Goal: Information Seeking & Learning: Check status

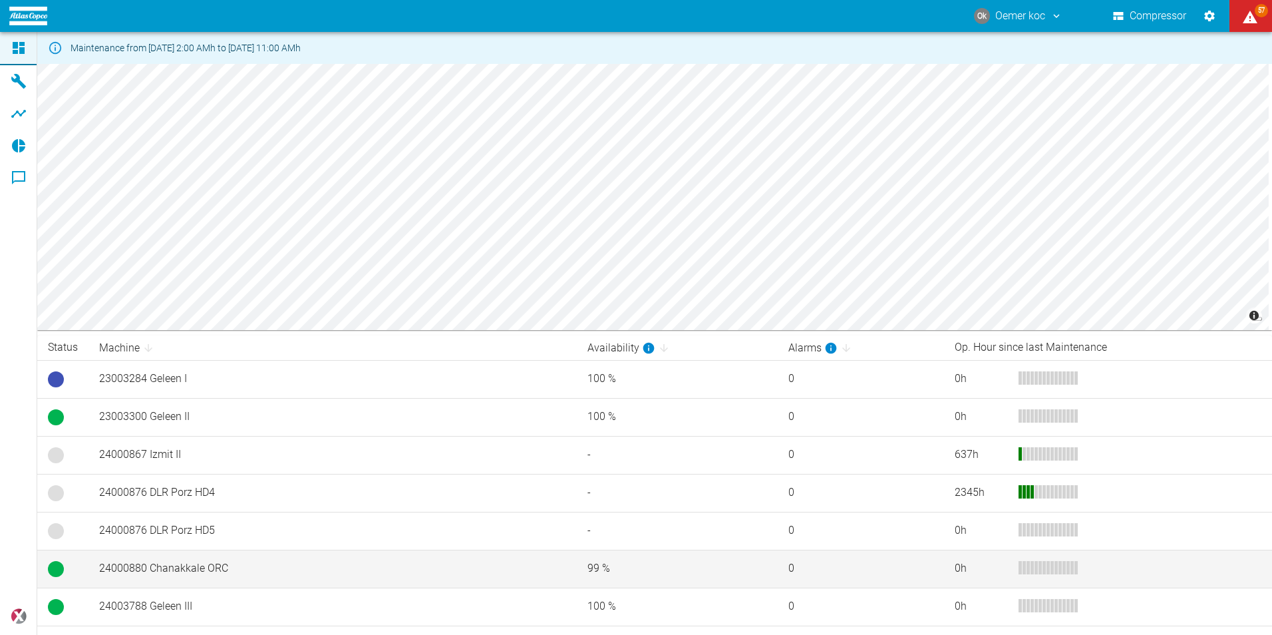
click at [210, 568] on td "24000880 Chanakkale ORC" at bounding box center [332, 568] width 488 height 38
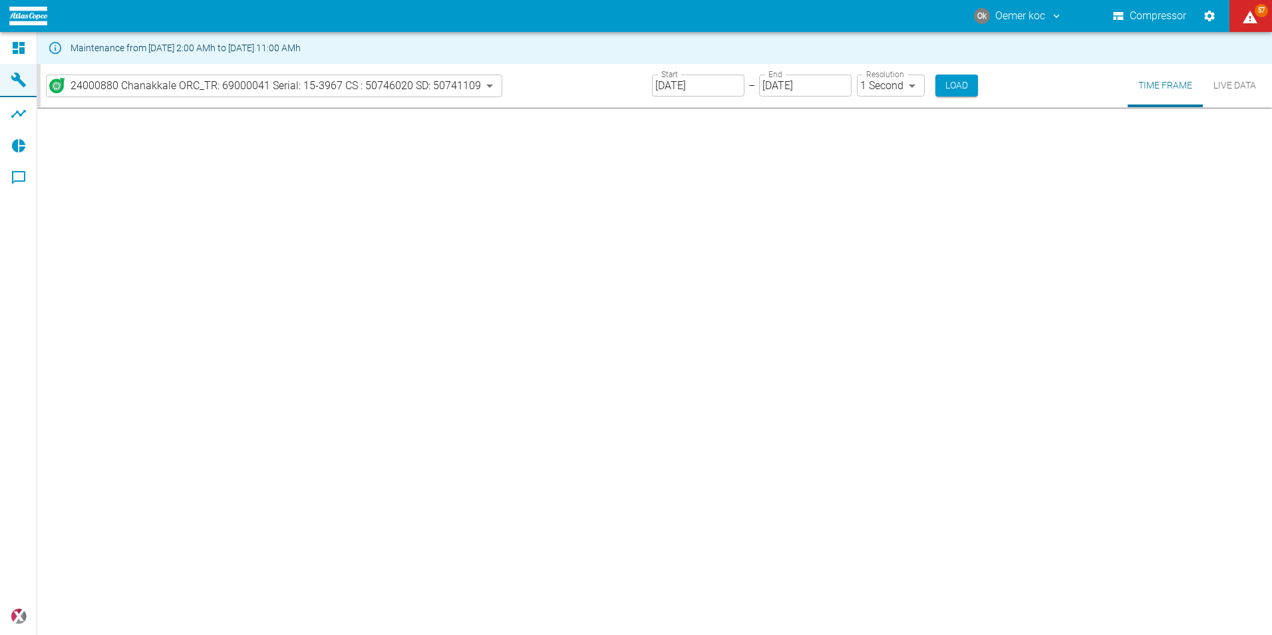
type input "2min"
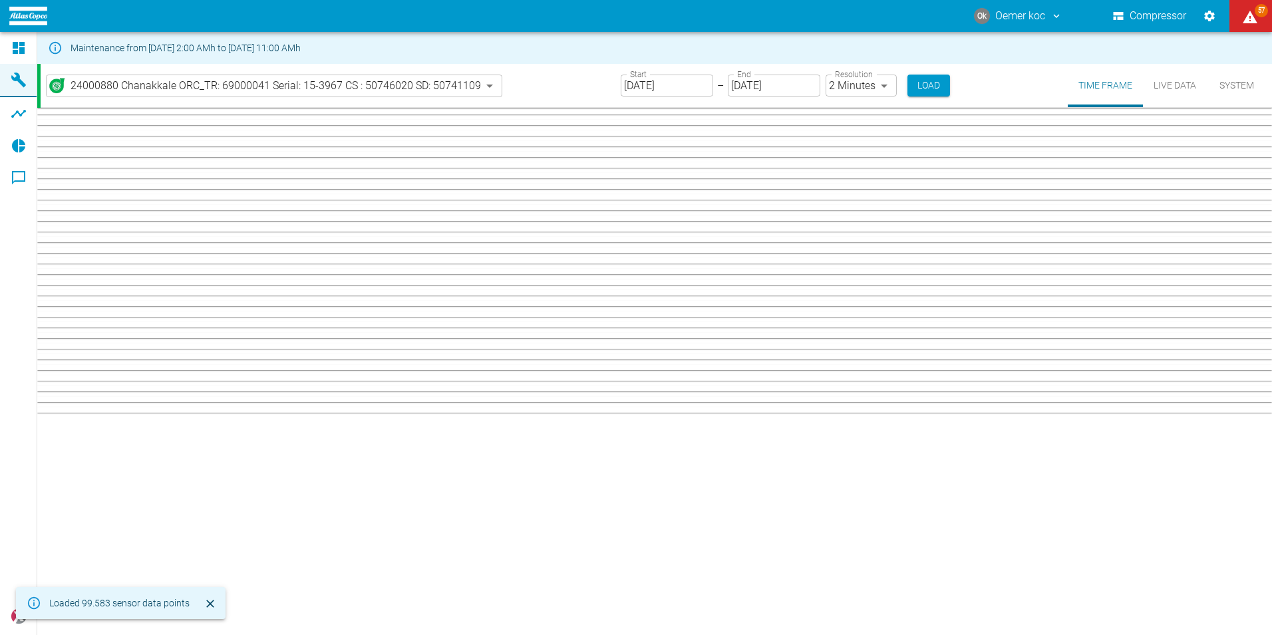
drag, startPoint x: 1271, startPoint y: 251, endPoint x: 1271, endPoint y: 384, distance: 133.7
click at [1271, 384] on html "Ok Oemer koc Compressor 57 Dashboard Machines Analyses Reports Comments powered…" at bounding box center [636, 317] width 1272 height 635
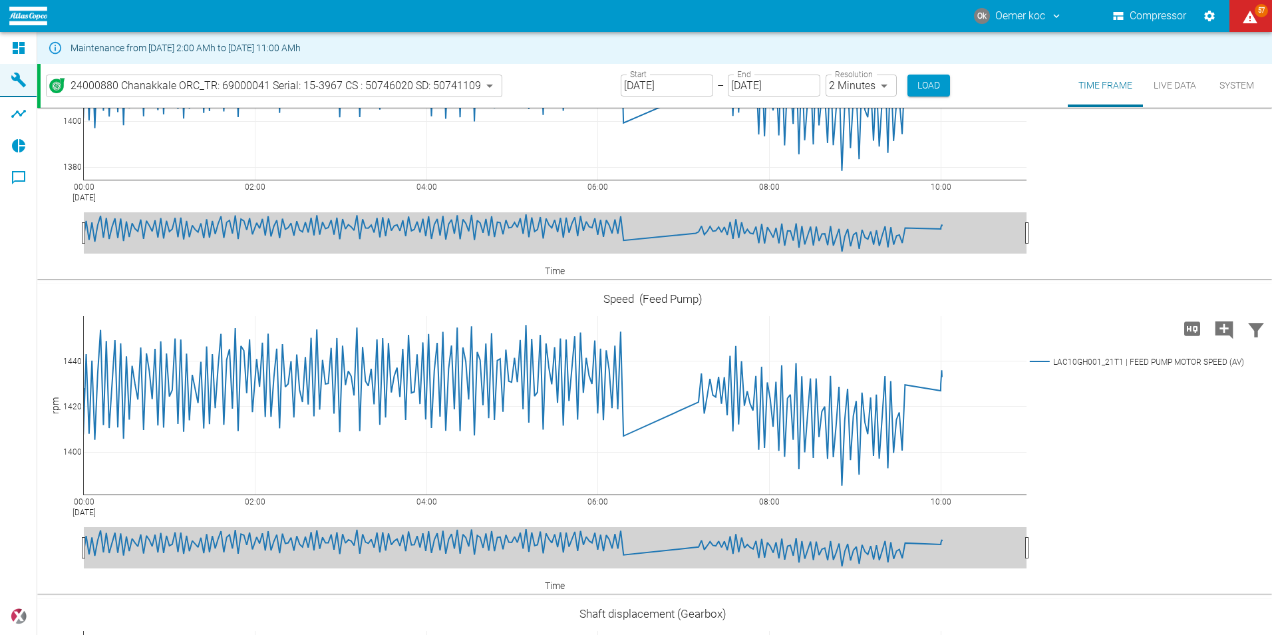
scroll to position [2941, 0]
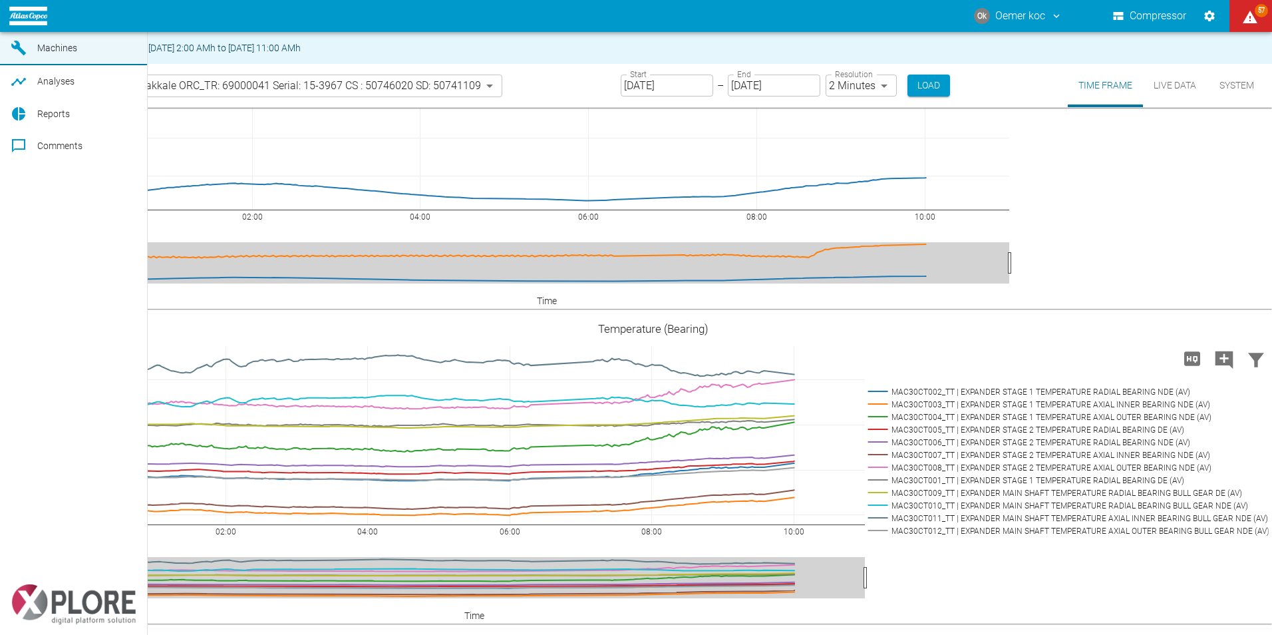
click at [45, 119] on span "Reports" at bounding box center [53, 113] width 33 height 11
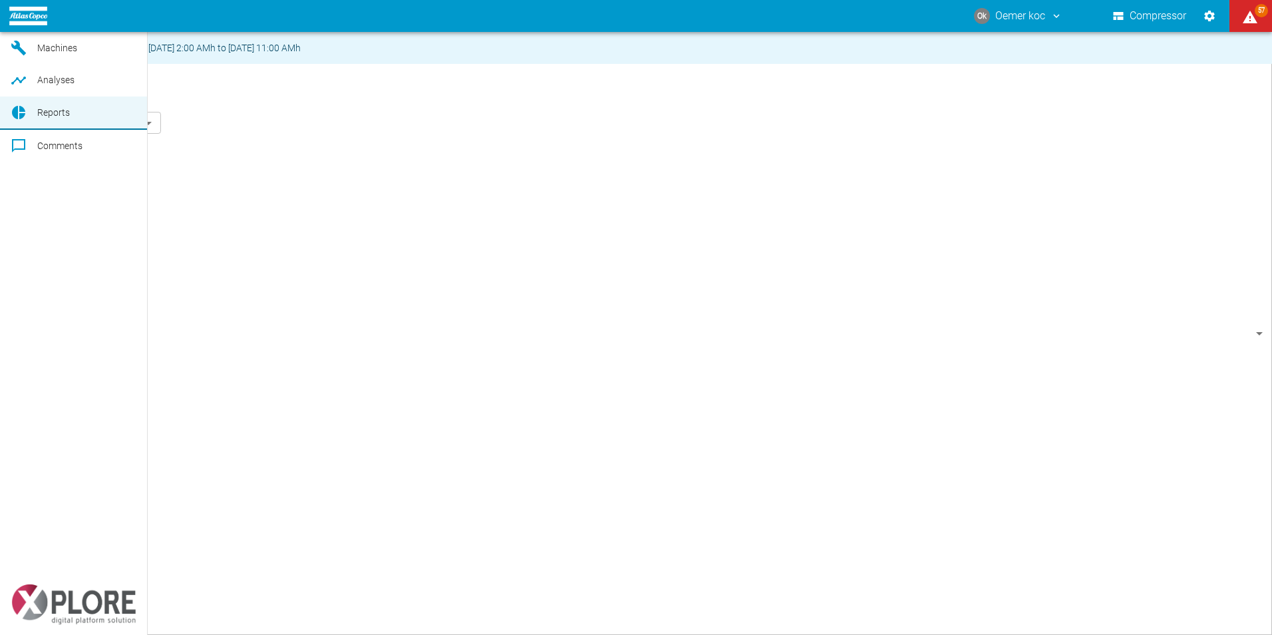
click at [64, 88] on span "Analyses" at bounding box center [86, 80] width 99 height 16
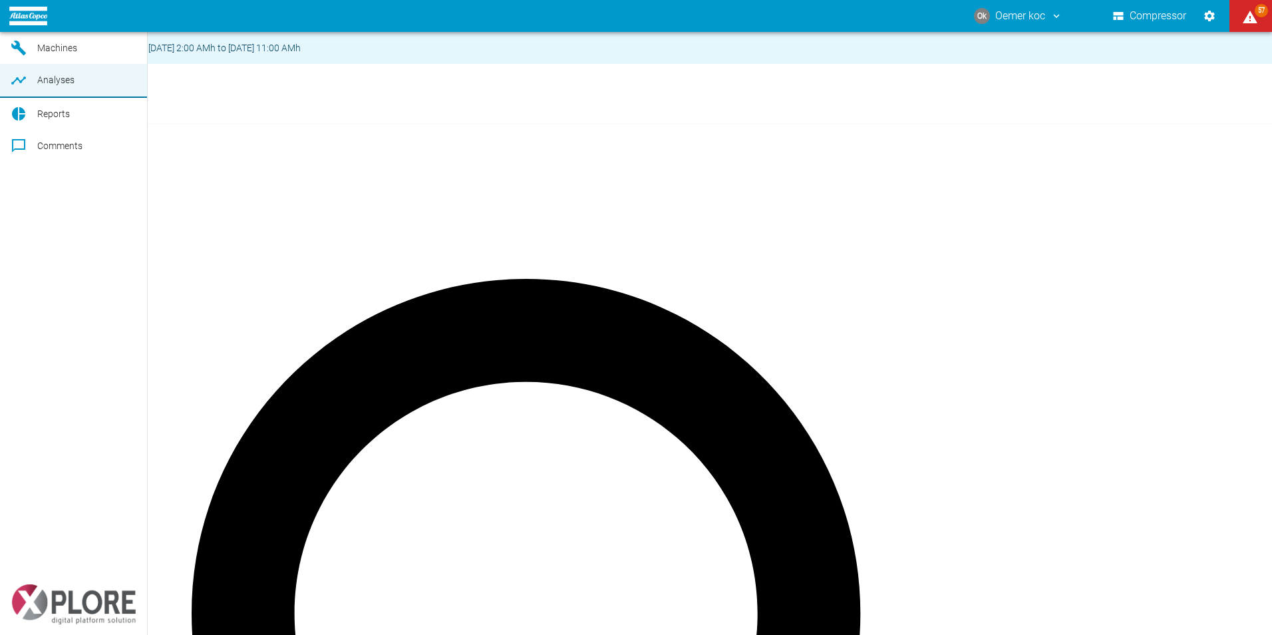
click at [56, 119] on span "Reports" at bounding box center [53, 113] width 33 height 11
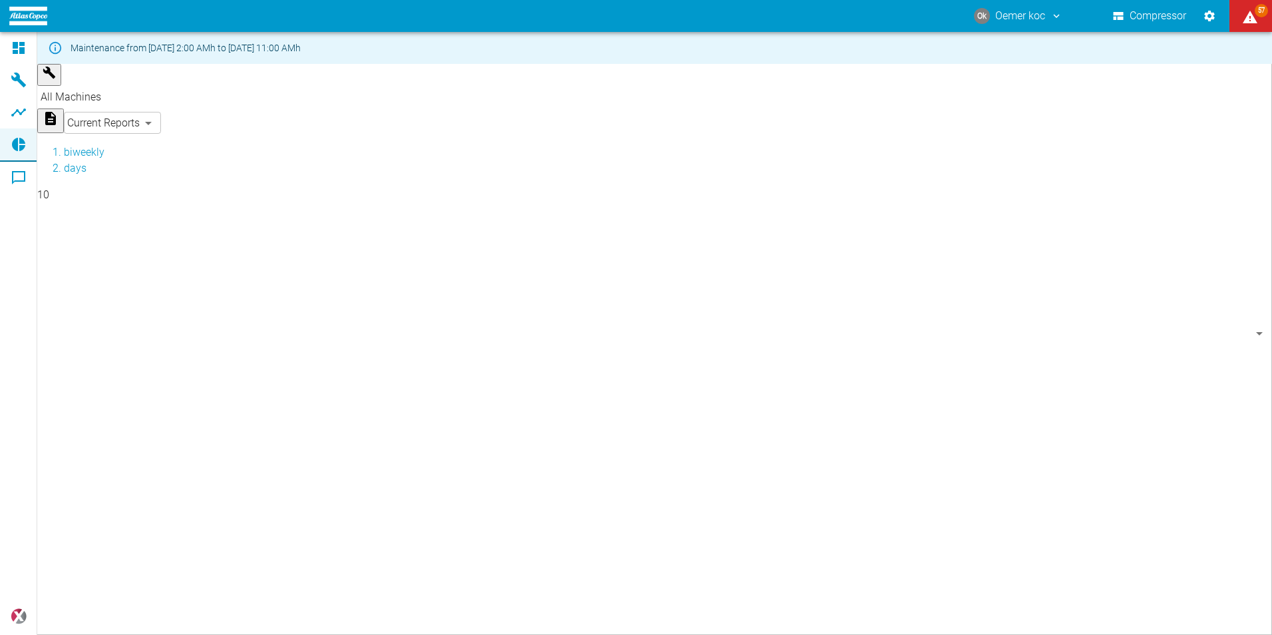
click at [1253, 87] on body "Ok Oemer koc Compressor 57 Dashboard Machines Analyses Reports Comments powered…" at bounding box center [636, 317] width 1272 height 635
click at [1249, 634] on div at bounding box center [636, 645] width 1272 height 0
click at [1249, 19] on icon "displayAlerts" at bounding box center [1250, 17] width 15 height 13
click at [790, 634] on div at bounding box center [636, 645] width 1272 height 0
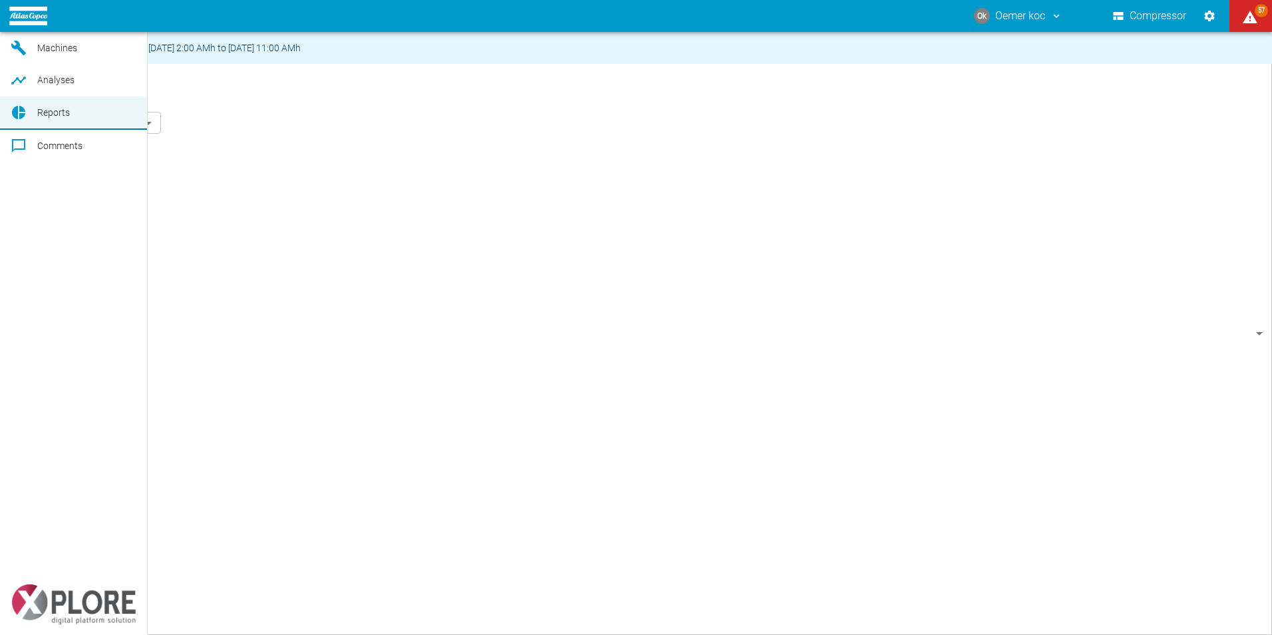
click at [69, 53] on span "Machines" at bounding box center [57, 48] width 40 height 11
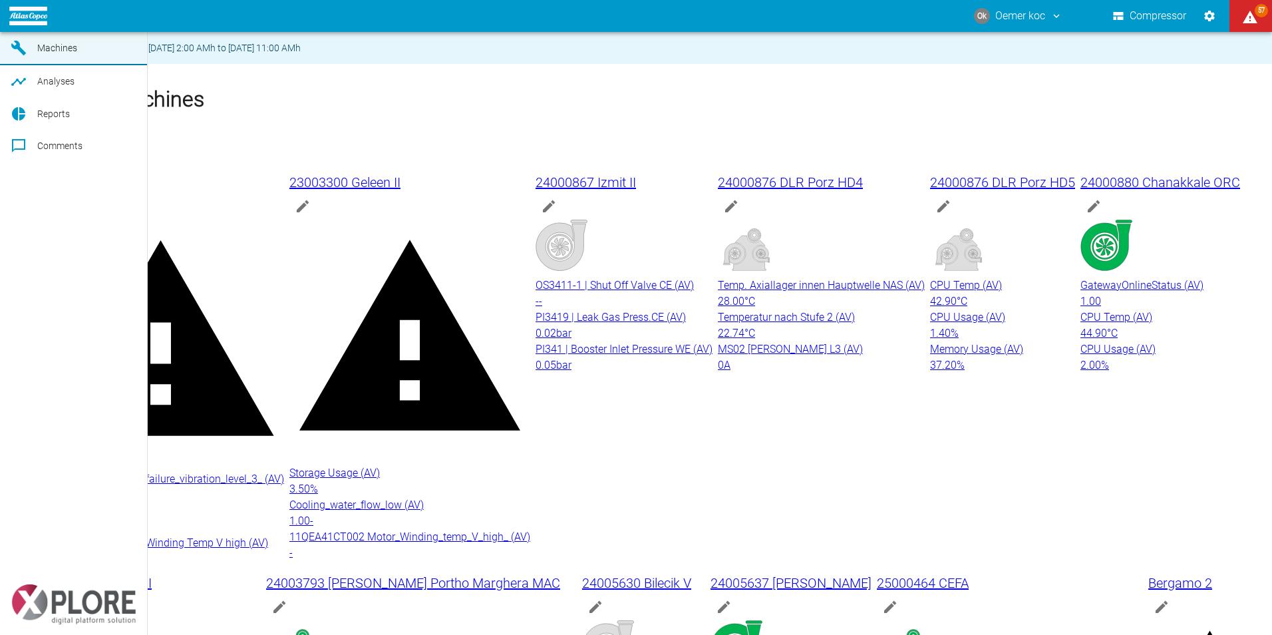
click at [69, 21] on span "Dashboard" at bounding box center [60, 16] width 46 height 11
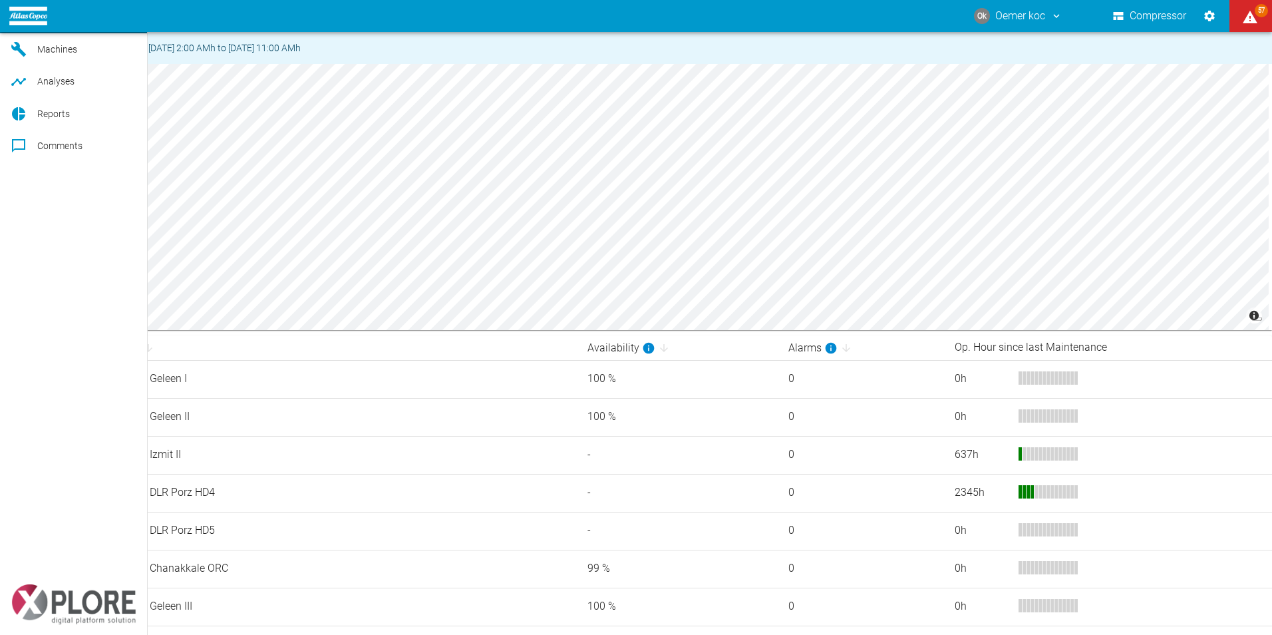
click at [61, 55] on span "Machines" at bounding box center [57, 49] width 40 height 11
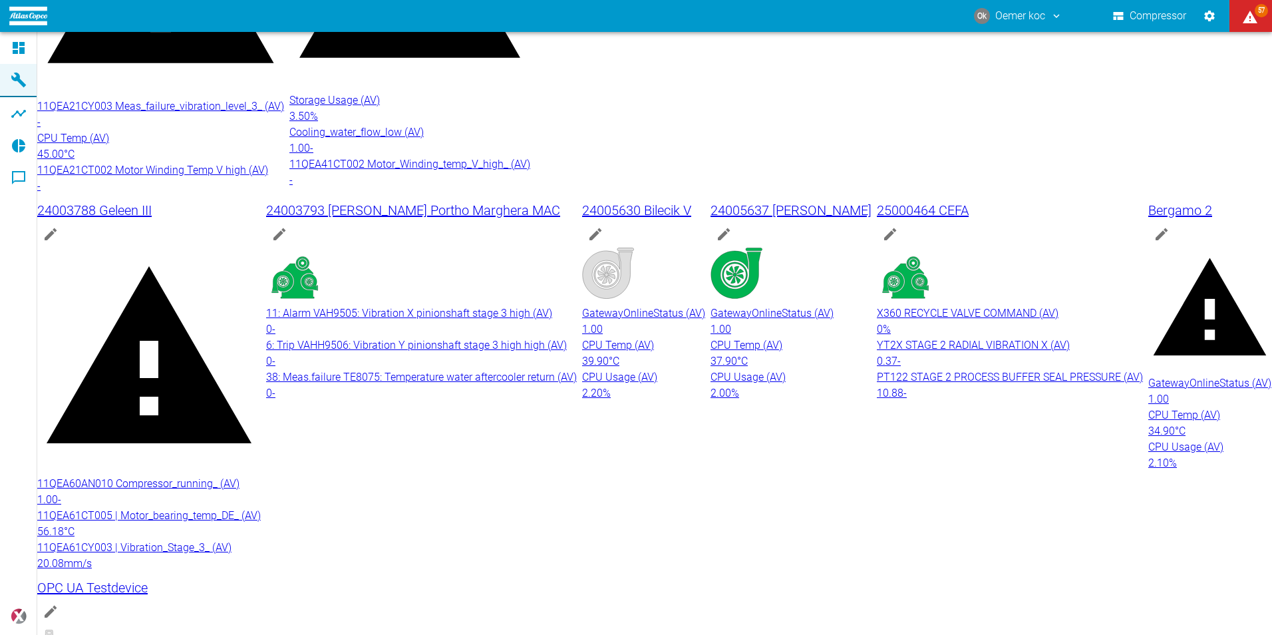
scroll to position [371, 0]
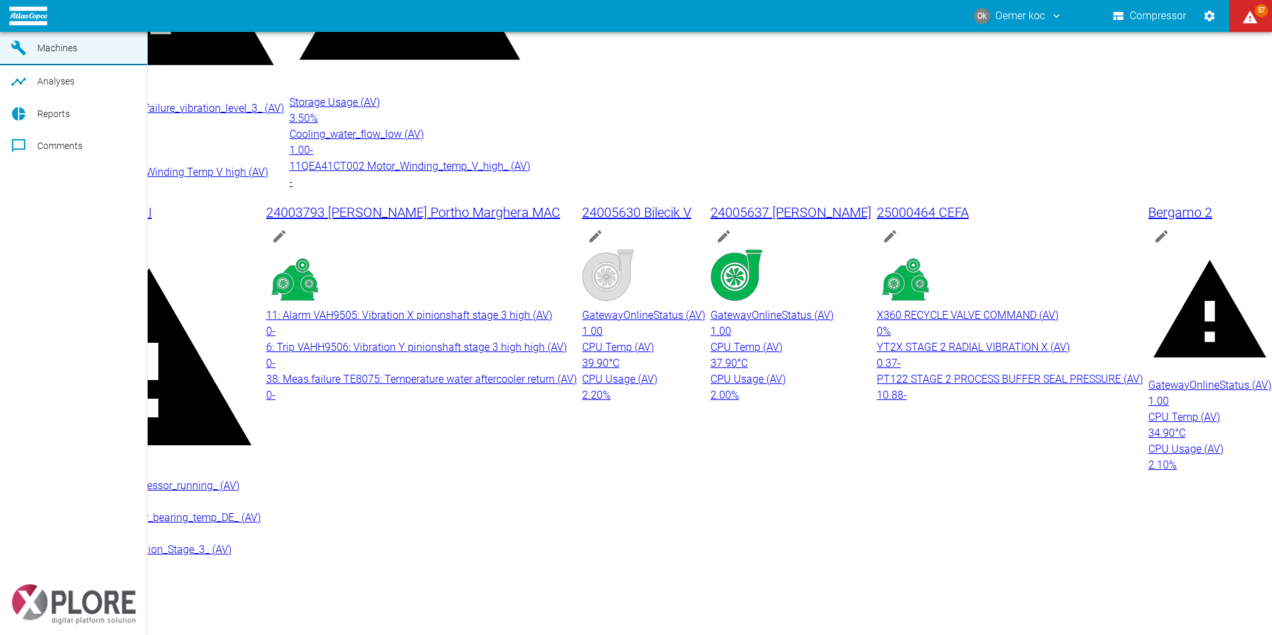
click at [56, 21] on span "Dashboard" at bounding box center [60, 16] width 46 height 11
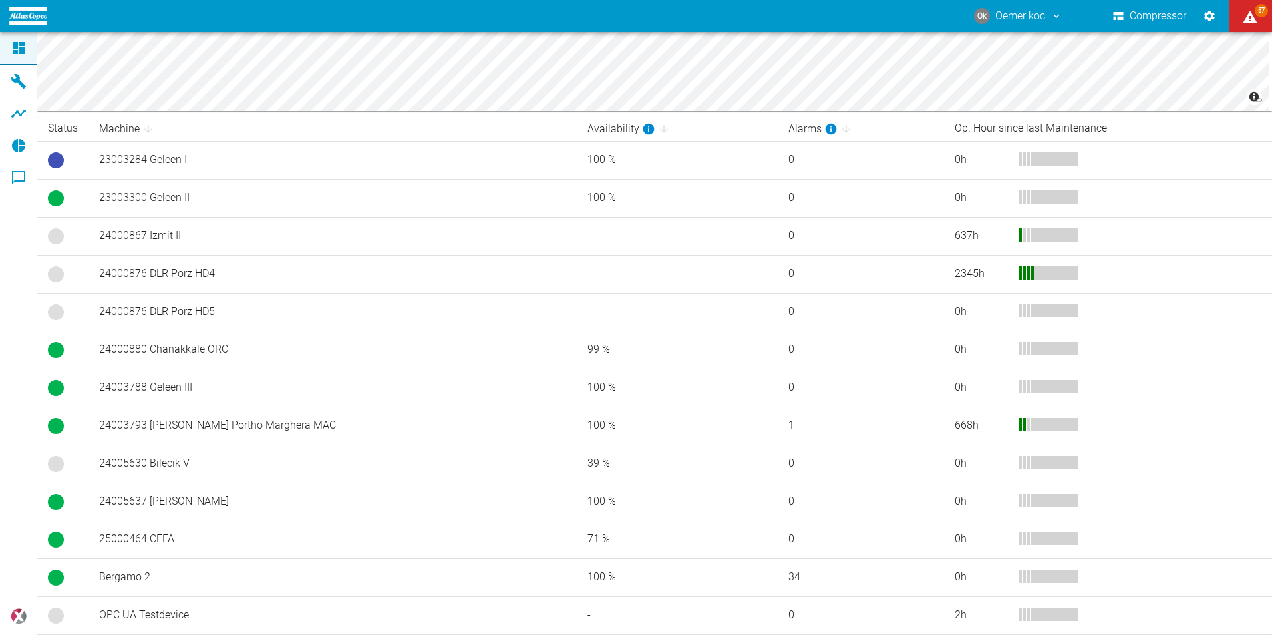
scroll to position [219, 0]
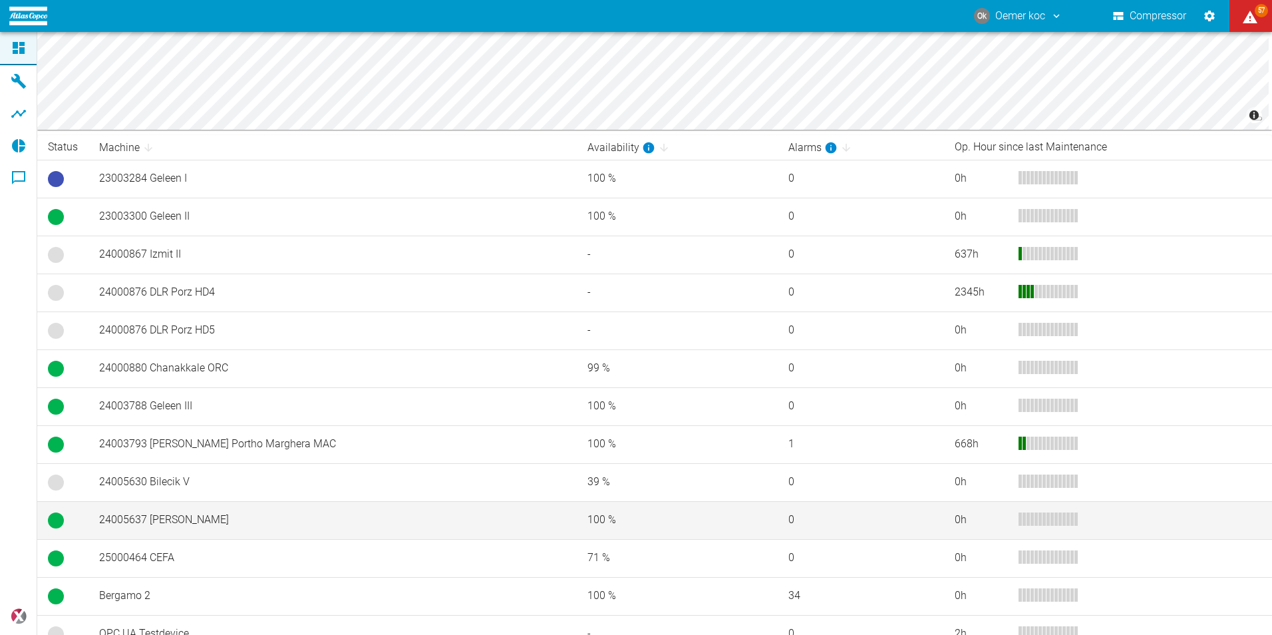
click at [132, 502] on td "24005637 [PERSON_NAME]" at bounding box center [332, 520] width 488 height 38
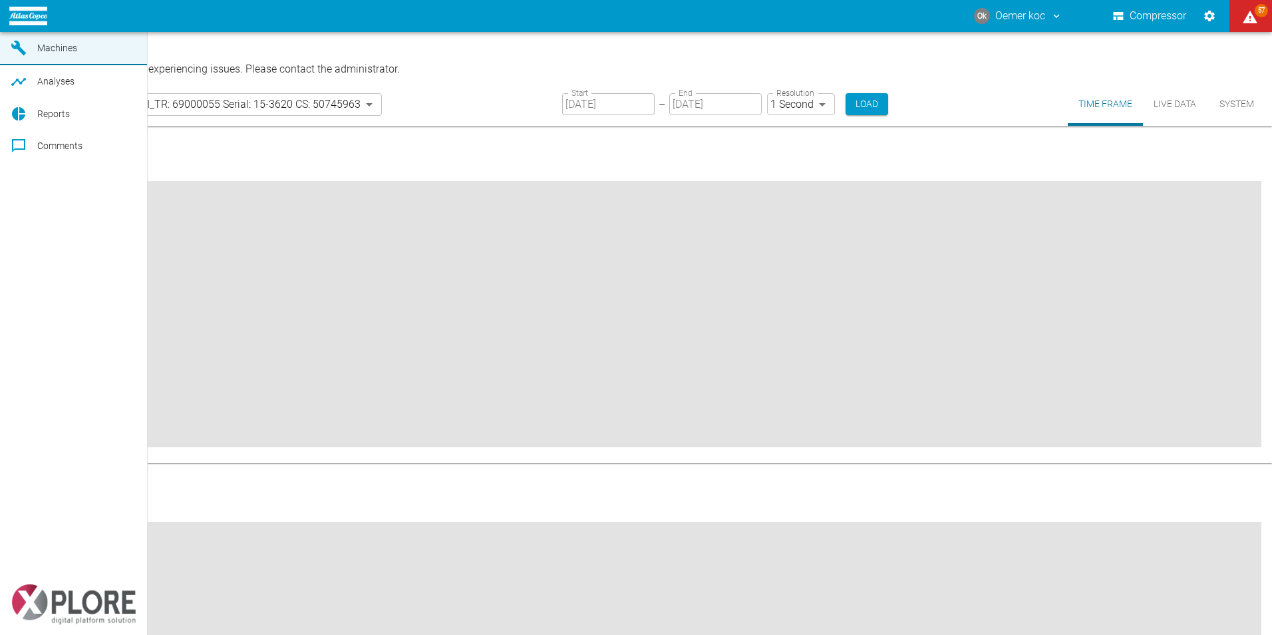
click at [63, 86] on span "Analyses" at bounding box center [55, 81] width 37 height 11
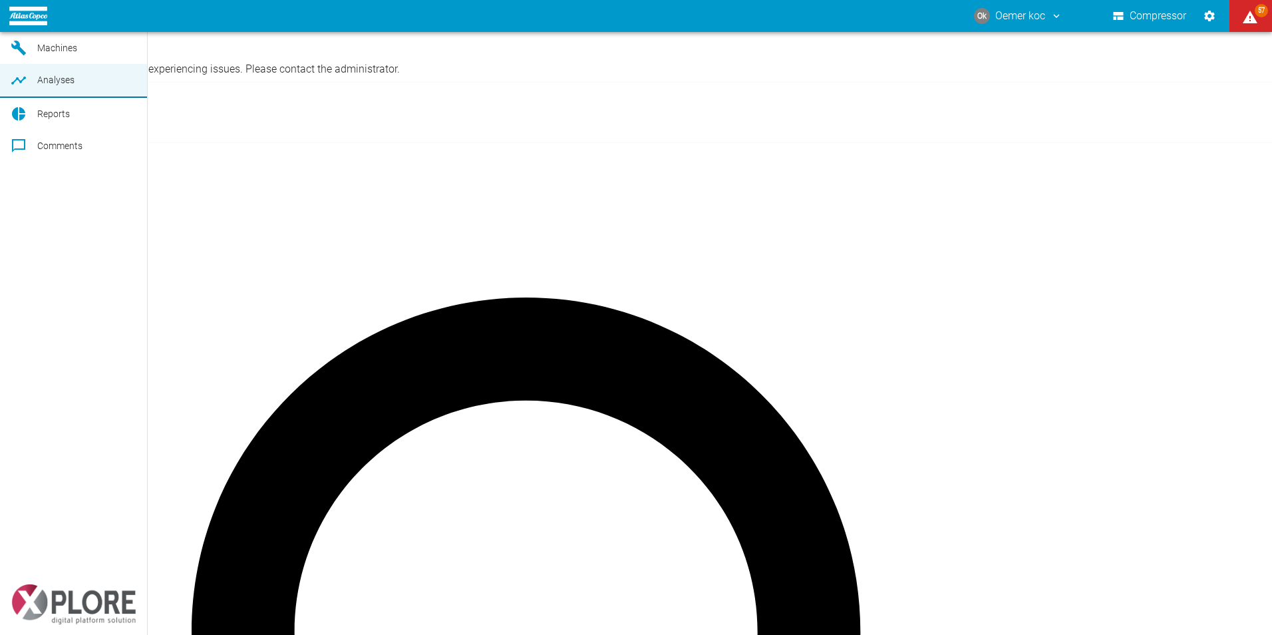
click at [56, 119] on span "Reports" at bounding box center [53, 113] width 33 height 11
click at [73, 21] on span "Dashboard" at bounding box center [60, 16] width 46 height 11
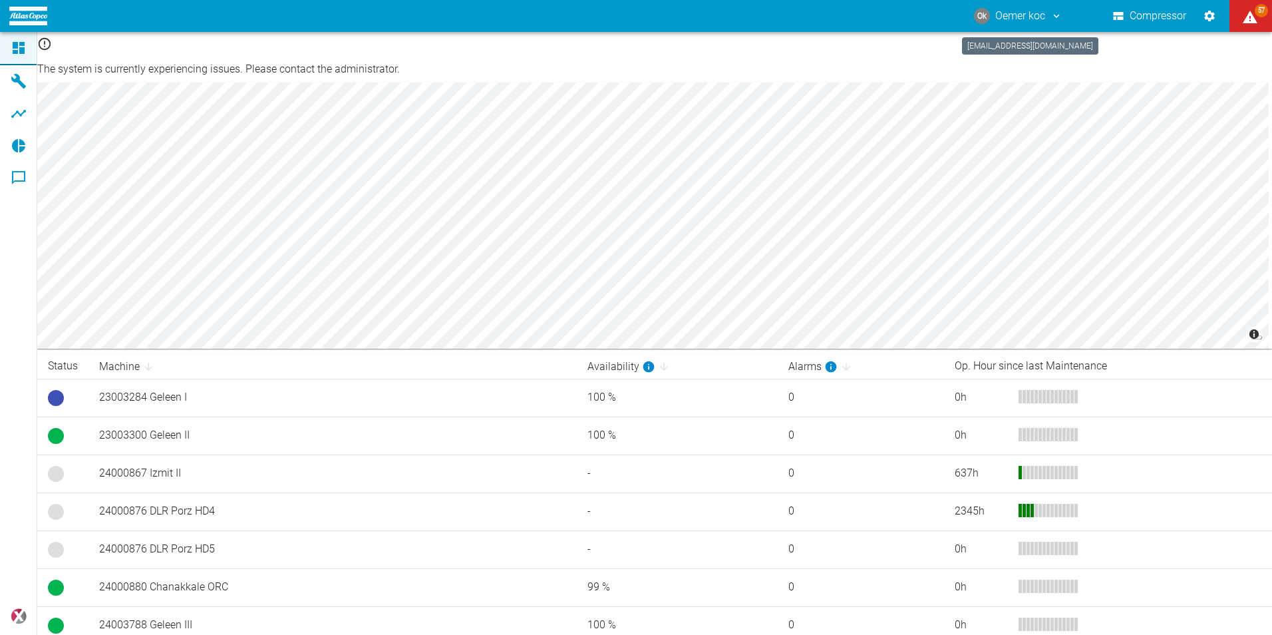
click at [1054, 16] on icon "oemer.koc@atlascopco.com" at bounding box center [1056, 16] width 12 height 12
